Goal: Check status: Check status

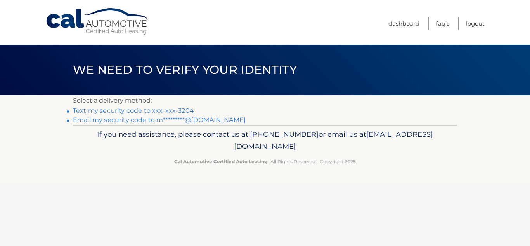
click at [161, 109] on link "Text my security code to xxx-xxx-3204" at bounding box center [133, 110] width 121 height 7
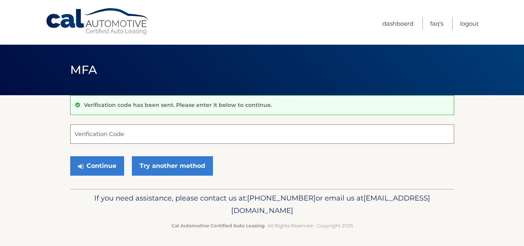
click at [151, 132] on input "Verification Code" at bounding box center [262, 133] width 384 height 19
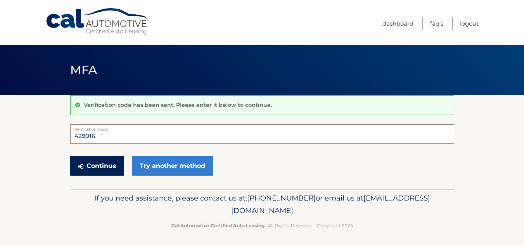
type input "429016"
click at [99, 164] on button "Continue" at bounding box center [97, 165] width 54 height 19
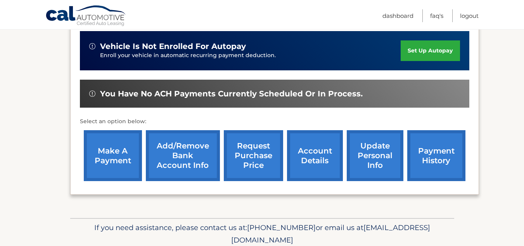
scroll to position [194, 0]
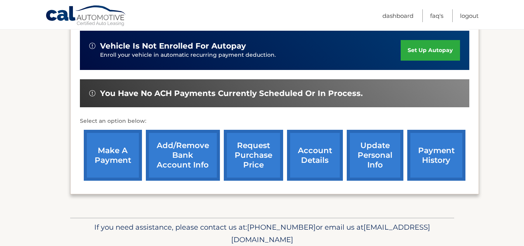
click at [301, 160] on link "account details" at bounding box center [315, 155] width 56 height 51
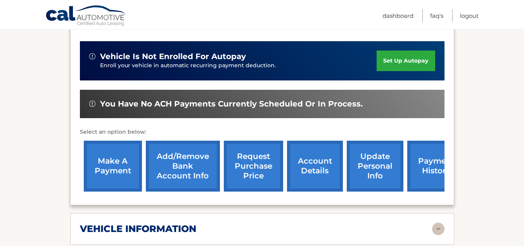
scroll to position [194, 0]
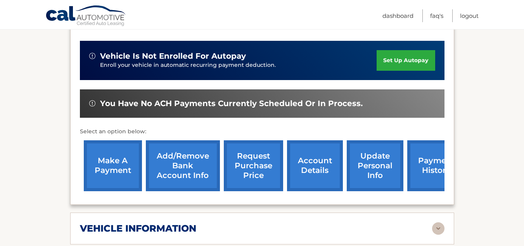
click at [260, 164] on link "request purchase price" at bounding box center [253, 165] width 59 height 51
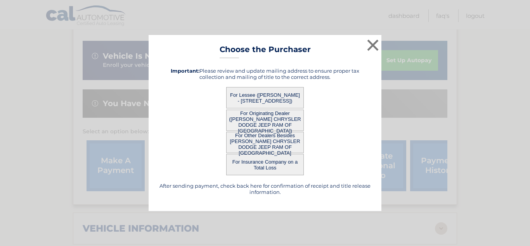
click at [330, 156] on div "For Insurance Company on a Total Loss" at bounding box center [264, 164] width 213 height 21
click at [264, 145] on button "For Other Dealers Besides ARRIGO CHRYSLER DODGE JEEP RAM OF WEST PALM BEACH" at bounding box center [265, 142] width 78 height 21
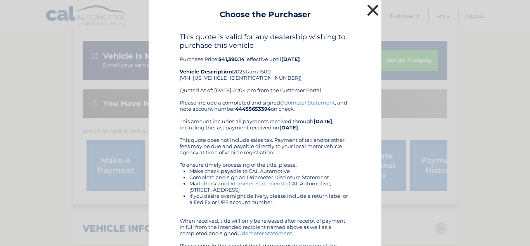
click at [369, 9] on button "×" at bounding box center [373, 10] width 16 height 16
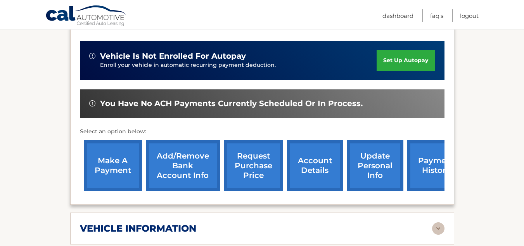
click at [326, 170] on link "account details" at bounding box center [315, 165] width 56 height 51
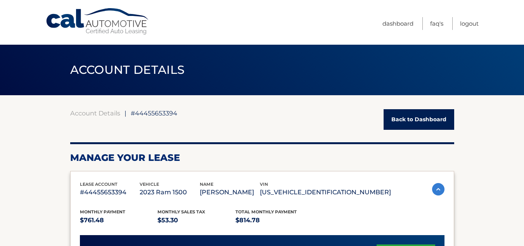
scroll to position [39, 0]
